Goal: Task Accomplishment & Management: Use online tool/utility

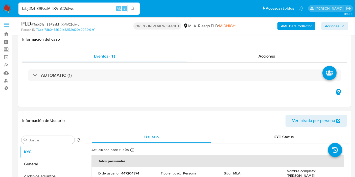
select select "10"
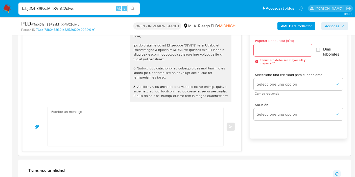
scroll to position [471, 0]
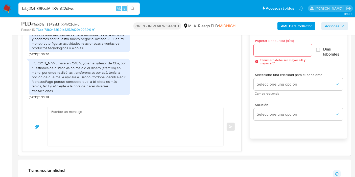
click at [11, 7] on img at bounding box center [7, 8] width 9 height 9
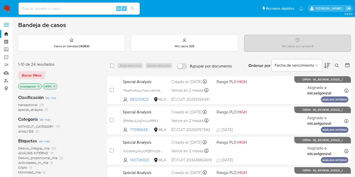
click at [11, 7] on img at bounding box center [7, 8] width 9 height 9
click at [38, 85] on icon "close-filter" at bounding box center [38, 86] width 3 height 3
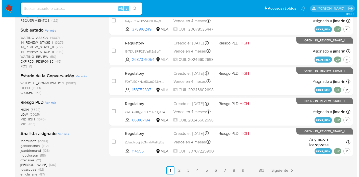
scroll to position [252, 0]
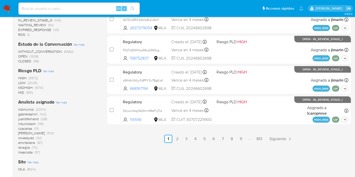
click at [62, 103] on span "Ver más" at bounding box center [61, 102] width 11 height 5
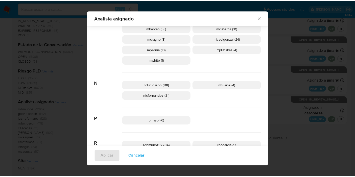
scroll to position [295, 0]
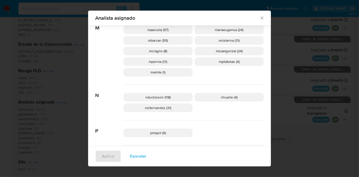
click at [260, 17] on icon "Cerrar" at bounding box center [262, 17] width 5 height 5
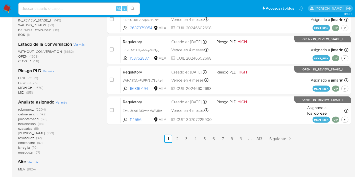
click at [4, 8] on img at bounding box center [7, 8] width 9 height 9
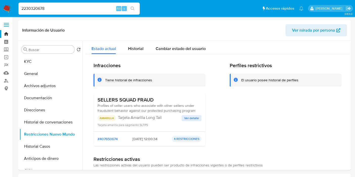
select select "10"
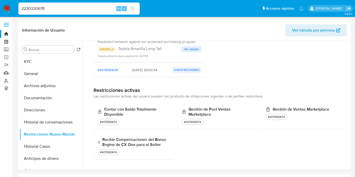
click at [4, 8] on img at bounding box center [7, 8] width 9 height 9
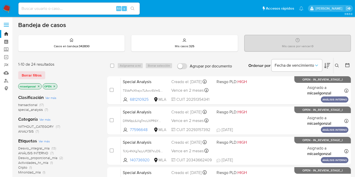
click at [39, 87] on icon "close-filter" at bounding box center [38, 86] width 3 height 3
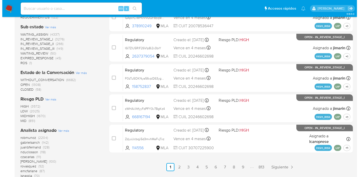
scroll to position [292, 0]
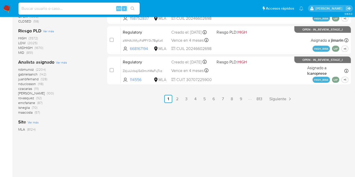
click at [61, 60] on span "Ver más" at bounding box center [61, 62] width 11 height 5
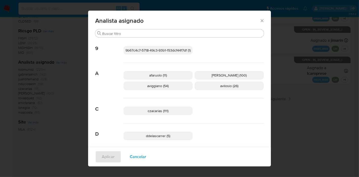
click at [198, 100] on div "czacarias (111)" at bounding box center [193, 110] width 140 height 25
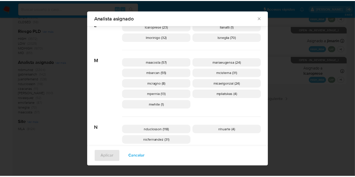
scroll to position [206, 0]
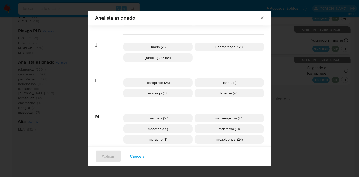
click at [260, 16] on icon "Cerrar" at bounding box center [262, 17] width 5 height 5
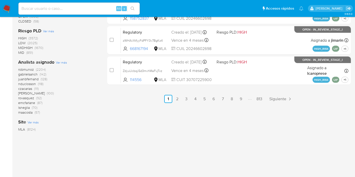
click at [5, 9] on img at bounding box center [7, 8] width 9 height 9
